Goal: Information Seeking & Learning: Learn about a topic

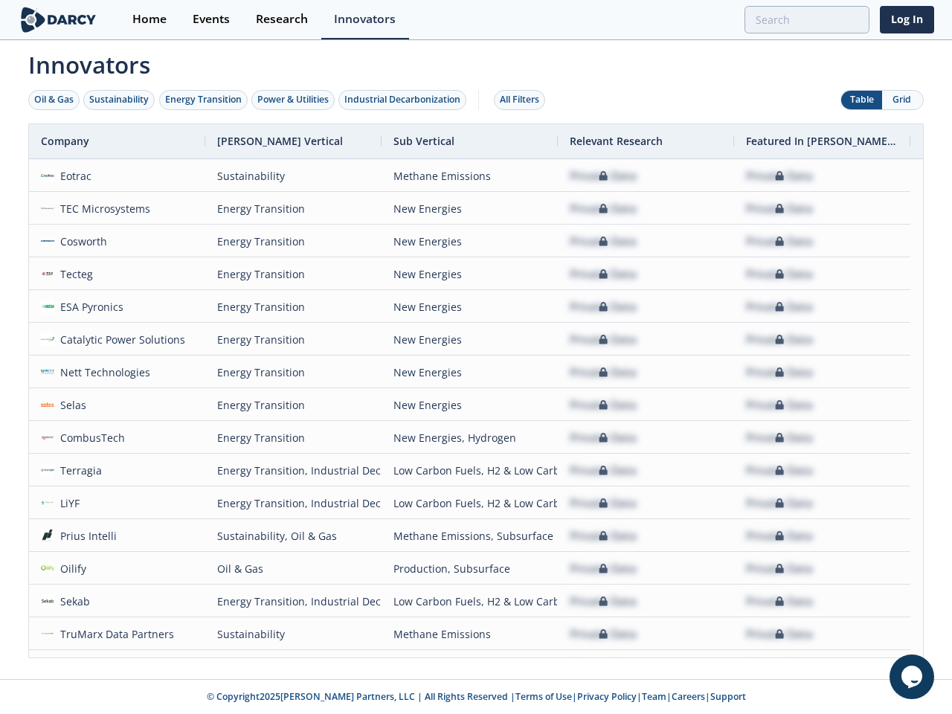
click at [54, 100] on div "Oil & Gas" at bounding box center [53, 99] width 39 height 13
click at [120, 100] on div "Sustainability" at bounding box center [119, 99] width 60 height 13
click at [204, 100] on div "Energy Transition" at bounding box center [203, 99] width 77 height 13
click at [295, 100] on div "Power & Utilities" at bounding box center [292, 99] width 71 height 13
click at [405, 100] on div "Industrial Decarbonization" at bounding box center [402, 99] width 116 height 13
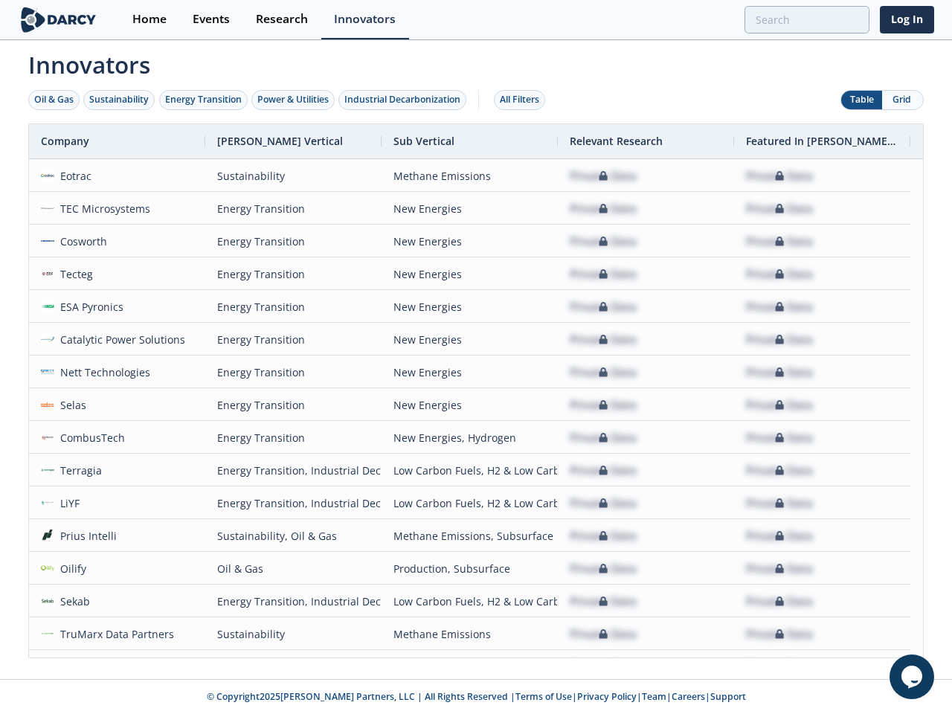
click at [524, 100] on div "All Filters" at bounding box center [519, 99] width 39 height 13
